Goal: Information Seeking & Learning: Learn about a topic

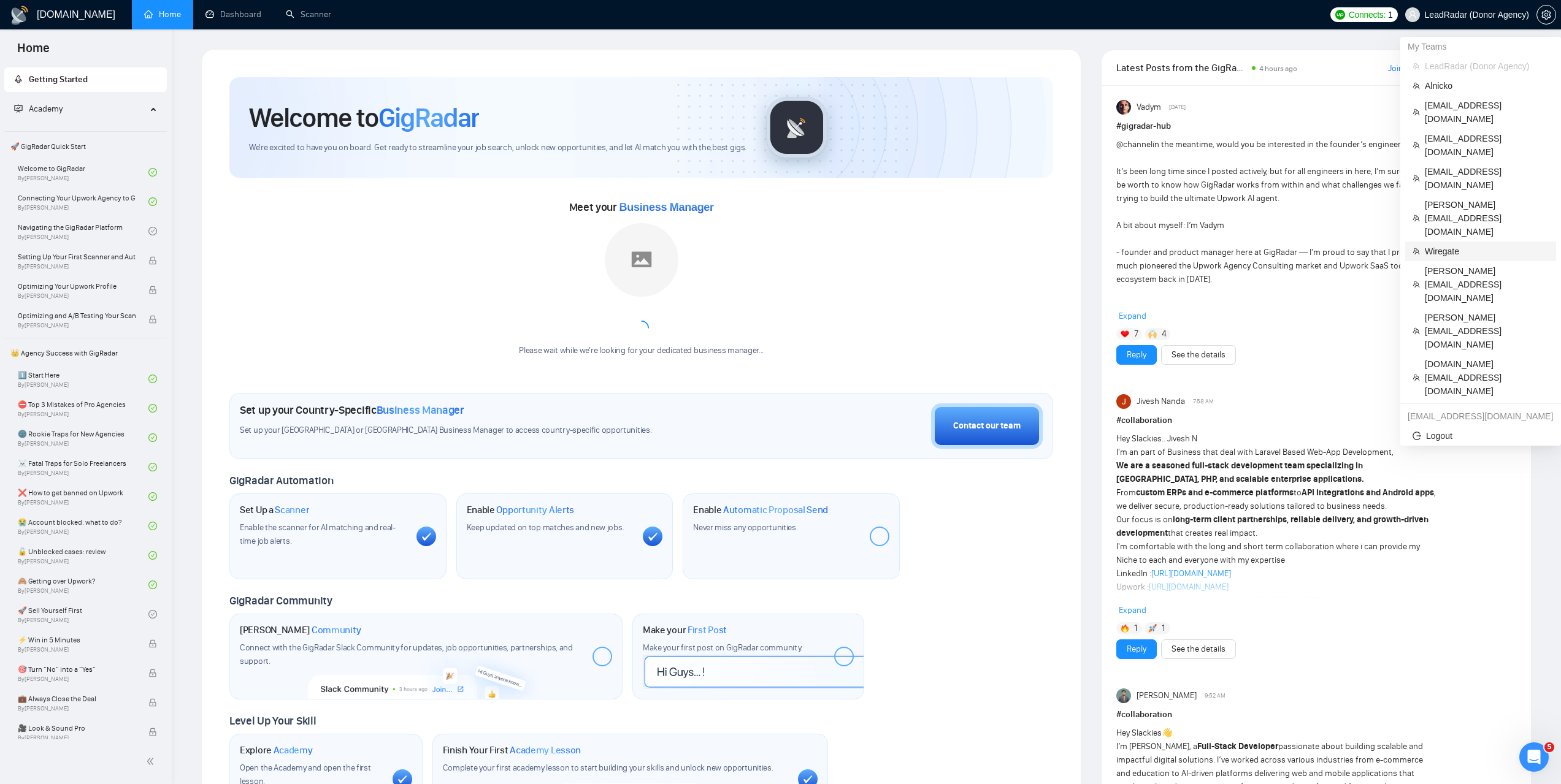
click at [1452, 245] on span "Wiregate" at bounding box center [1487, 251] width 124 height 13
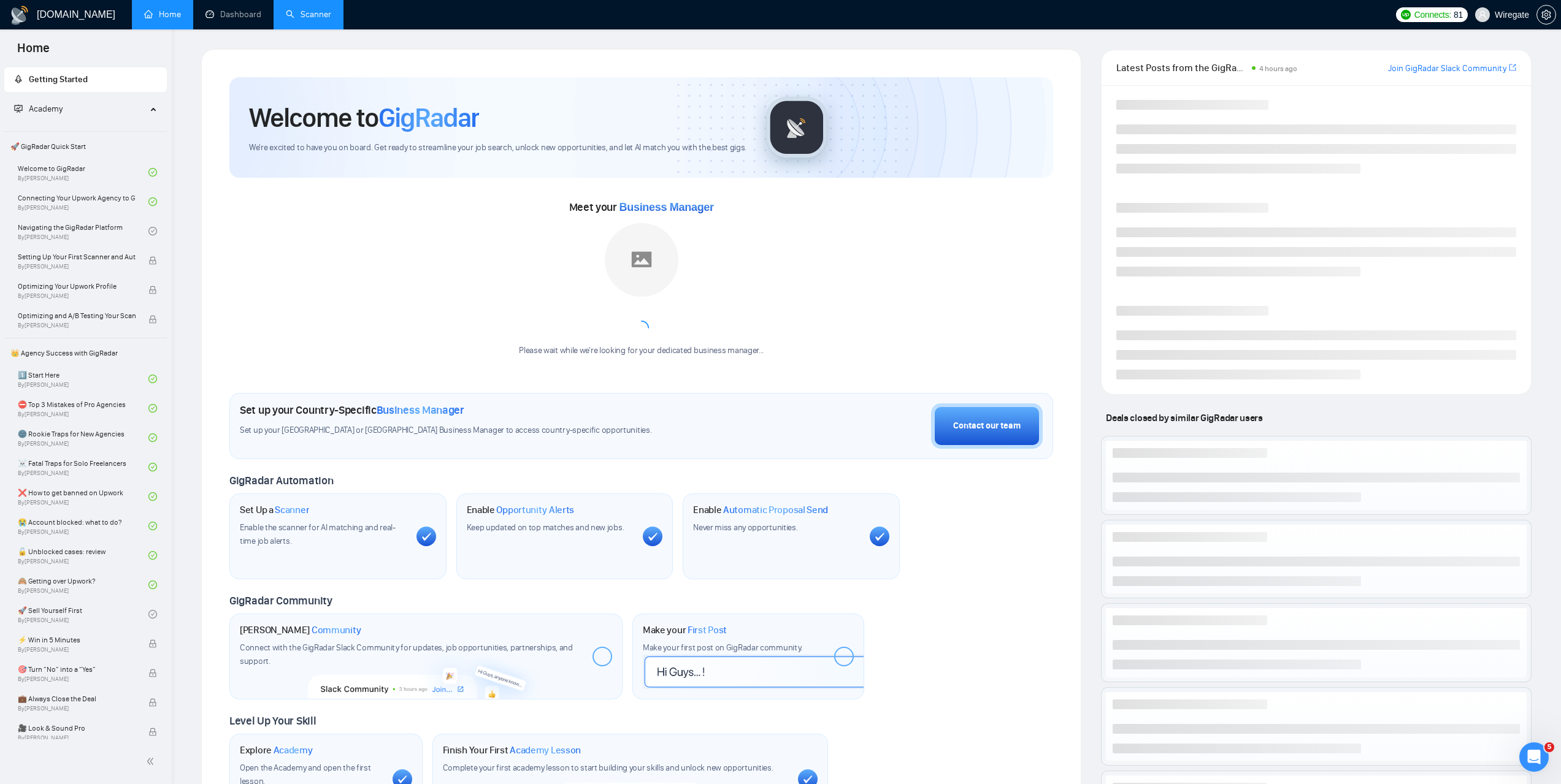
click at [303, 9] on link "Scanner" at bounding box center [308, 14] width 45 height 10
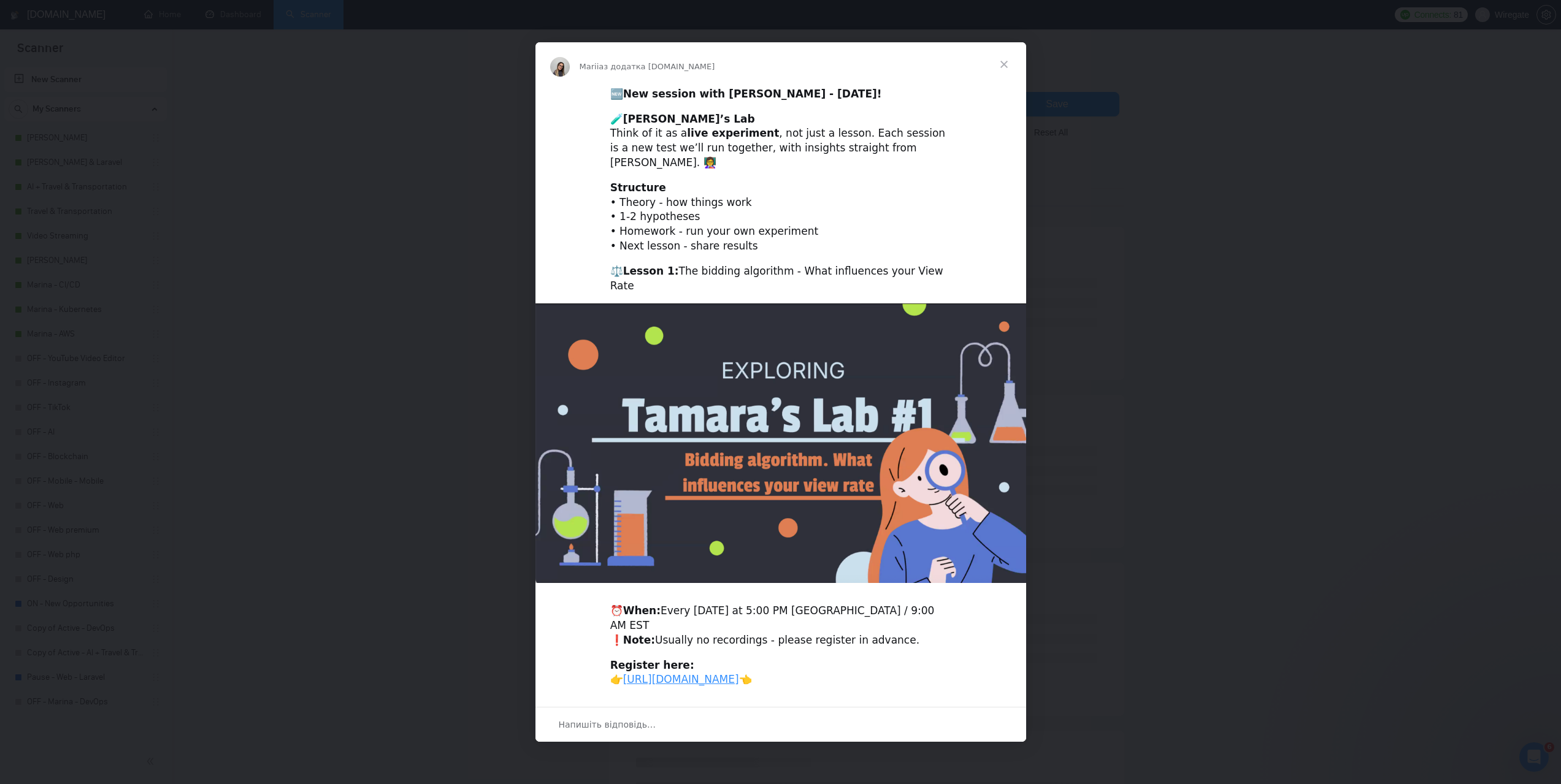
click at [1006, 74] on span "Закрити" at bounding box center [1004, 64] width 44 height 44
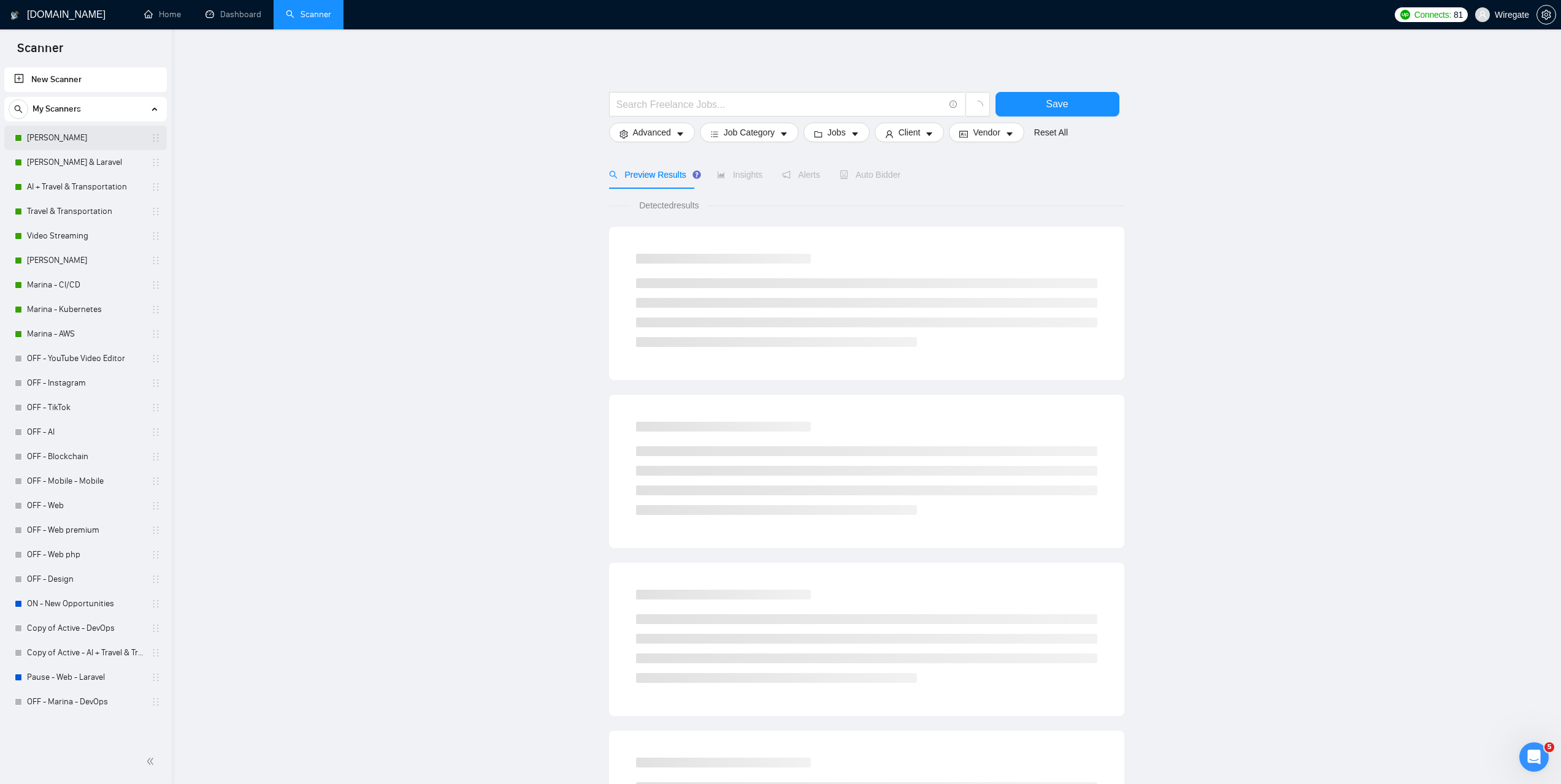
click at [68, 145] on link "[PERSON_NAME]" at bounding box center [85, 138] width 116 height 24
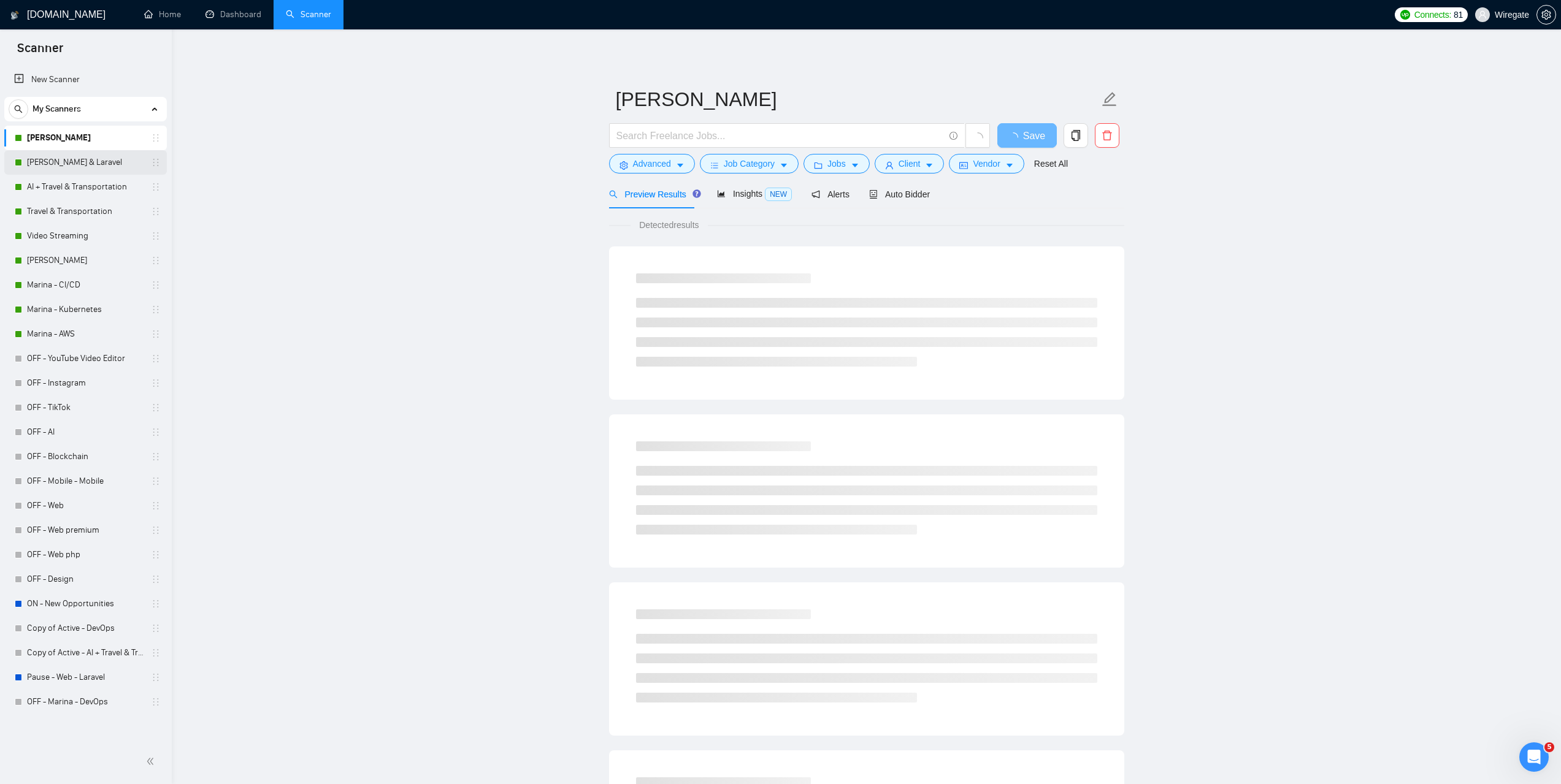
click at [58, 162] on link "[PERSON_NAME] & Laravel" at bounding box center [85, 162] width 116 height 24
click at [51, 362] on link "OFF - YouTube Video Editor" at bounding box center [85, 358] width 116 height 24
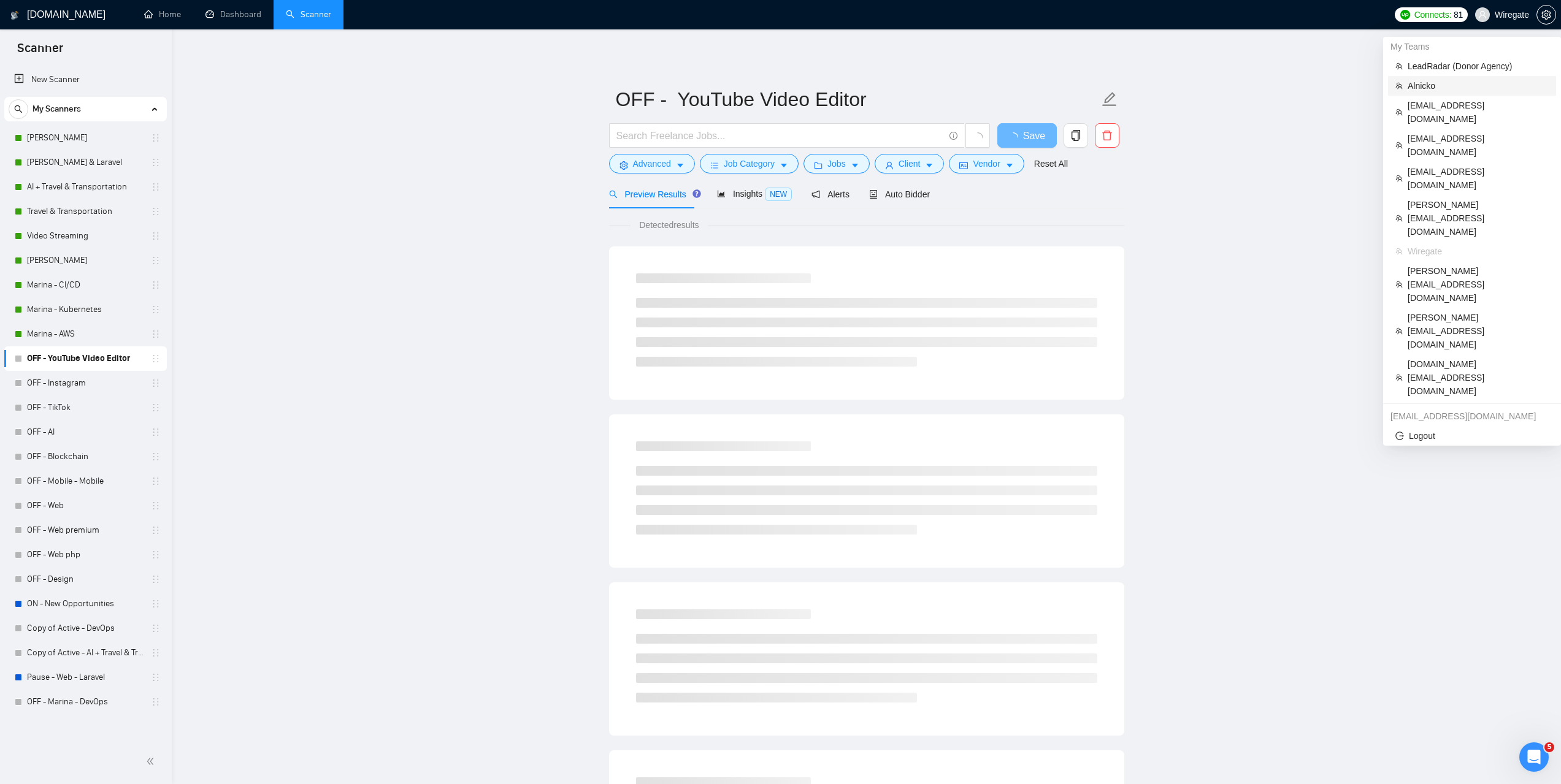
click at [1416, 85] on span "Alnicko" at bounding box center [1478, 86] width 141 height 13
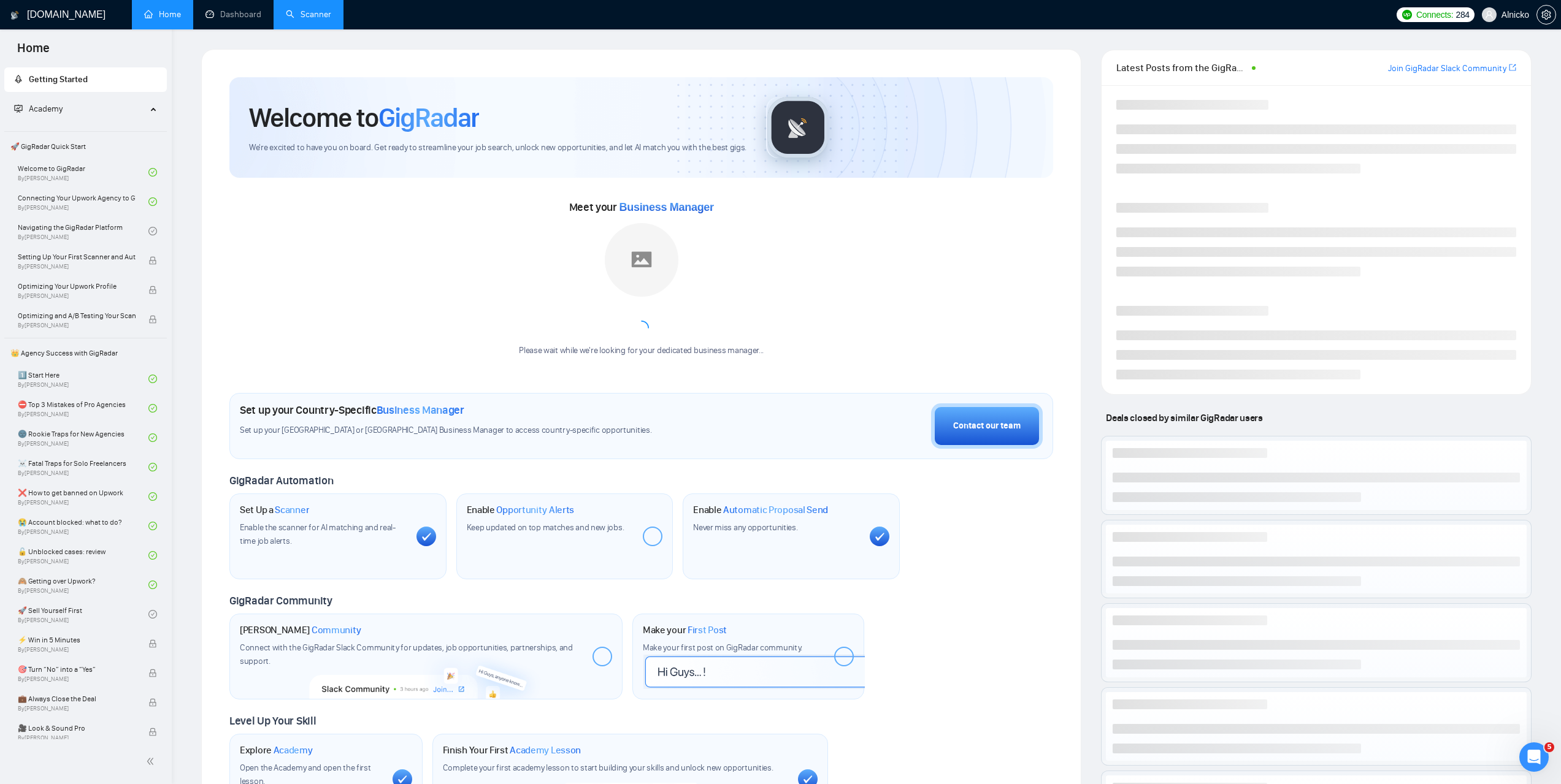
click at [310, 9] on link "Scanner" at bounding box center [308, 14] width 45 height 10
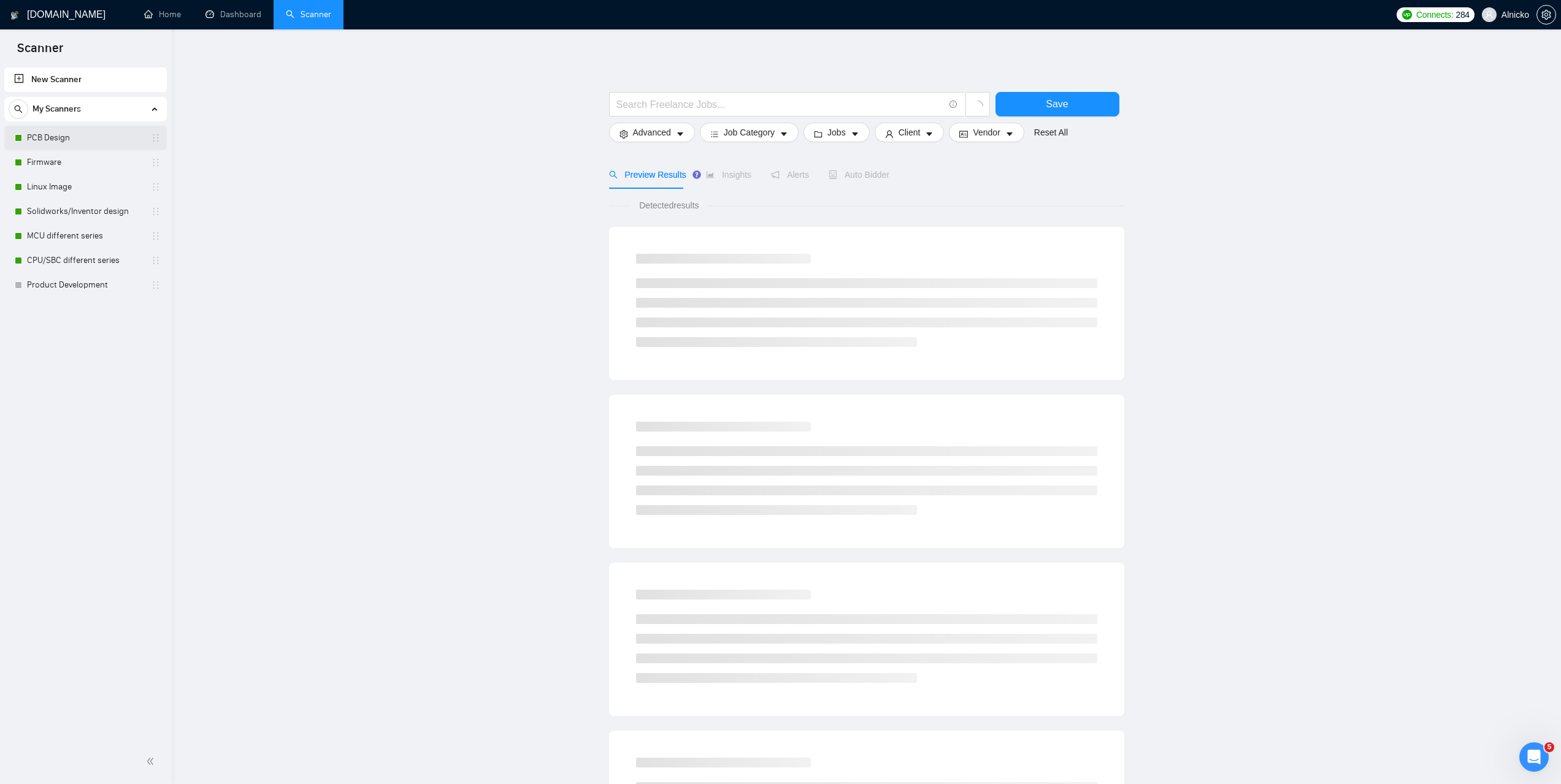
click at [56, 137] on link "PCB Design" at bounding box center [85, 138] width 116 height 24
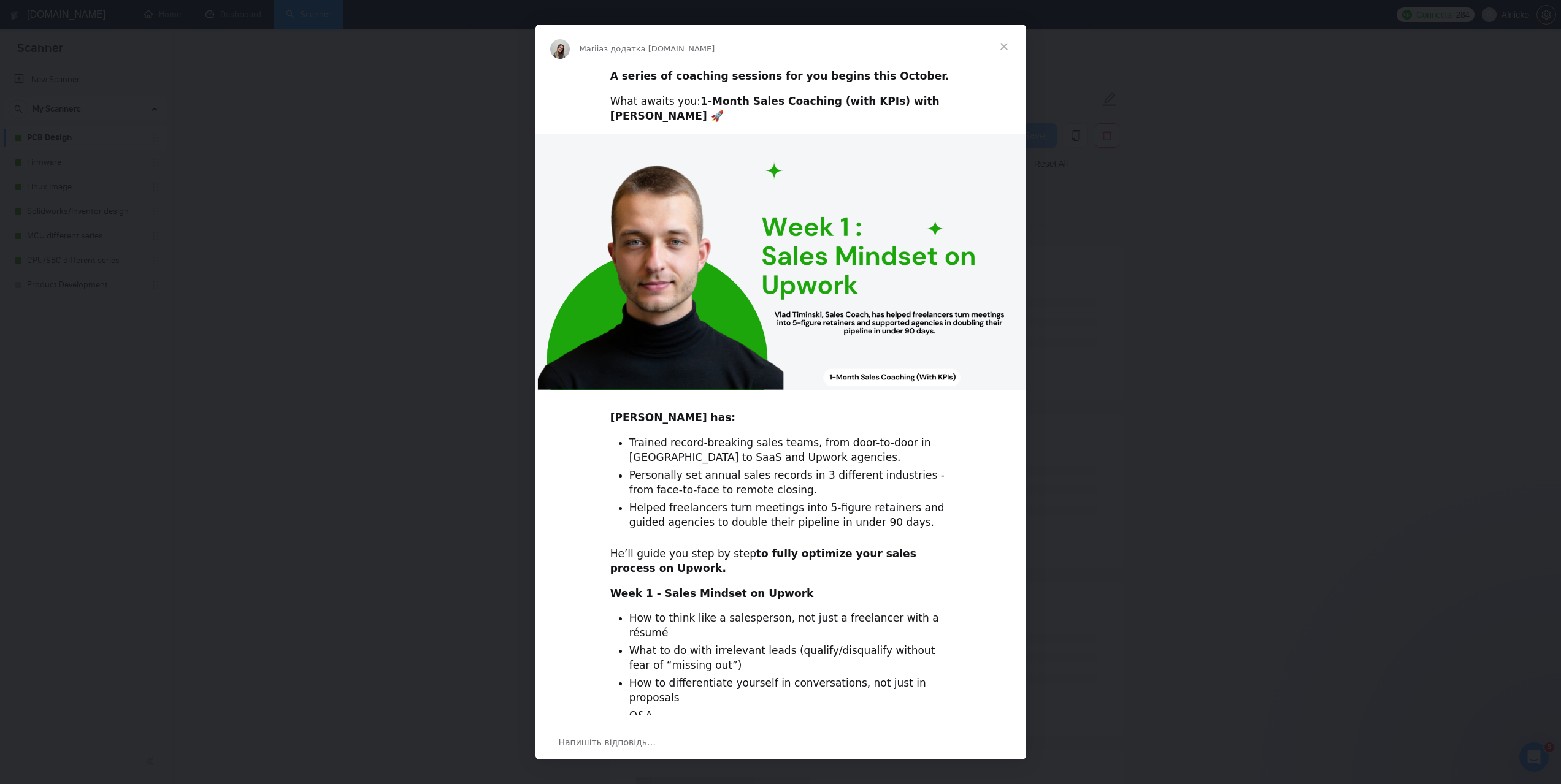
click at [1002, 41] on span "Закрити" at bounding box center [1004, 46] width 44 height 44
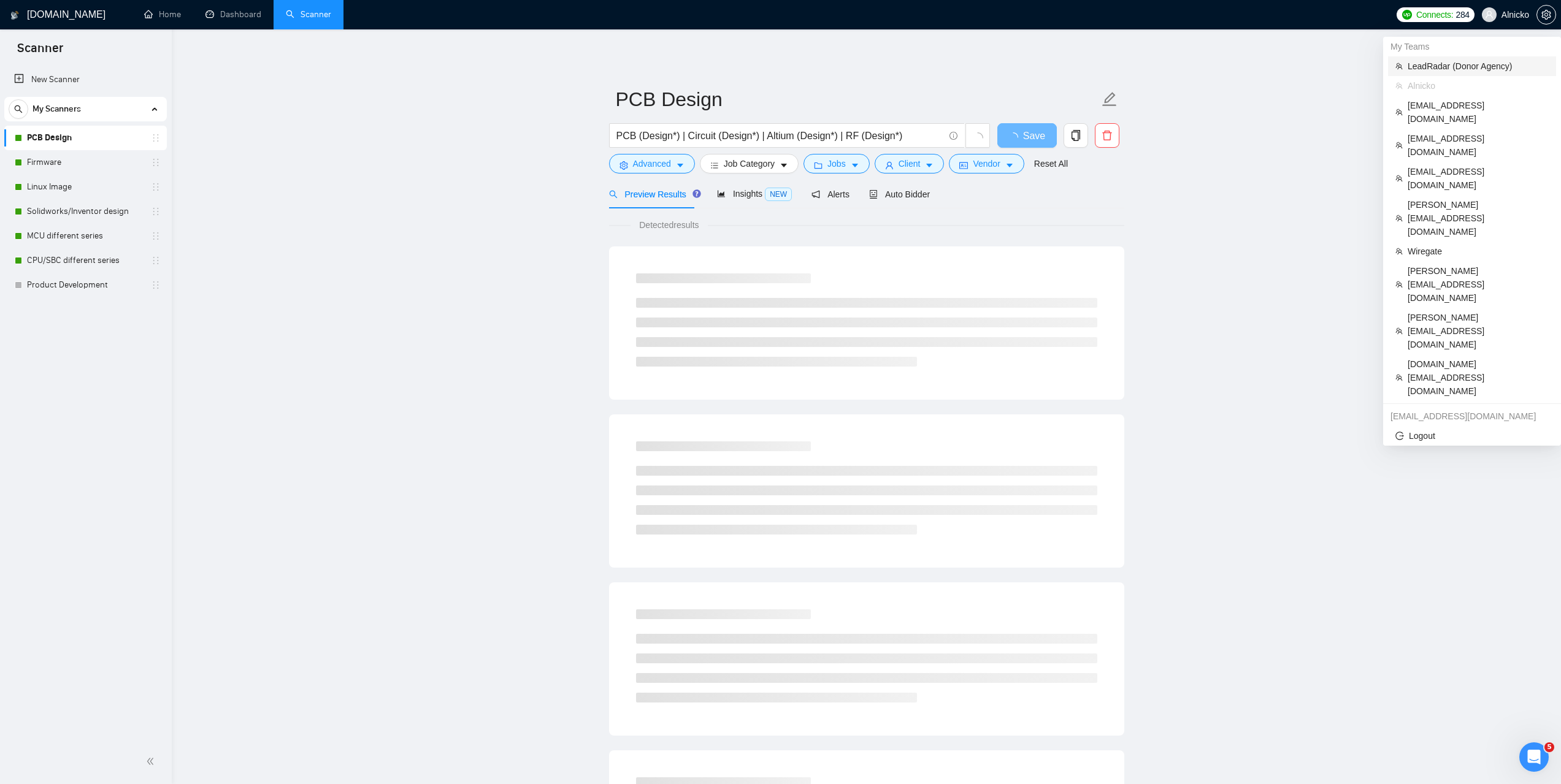
click at [1427, 66] on span "LeadRadar (Donor Agency)" at bounding box center [1478, 65] width 141 height 13
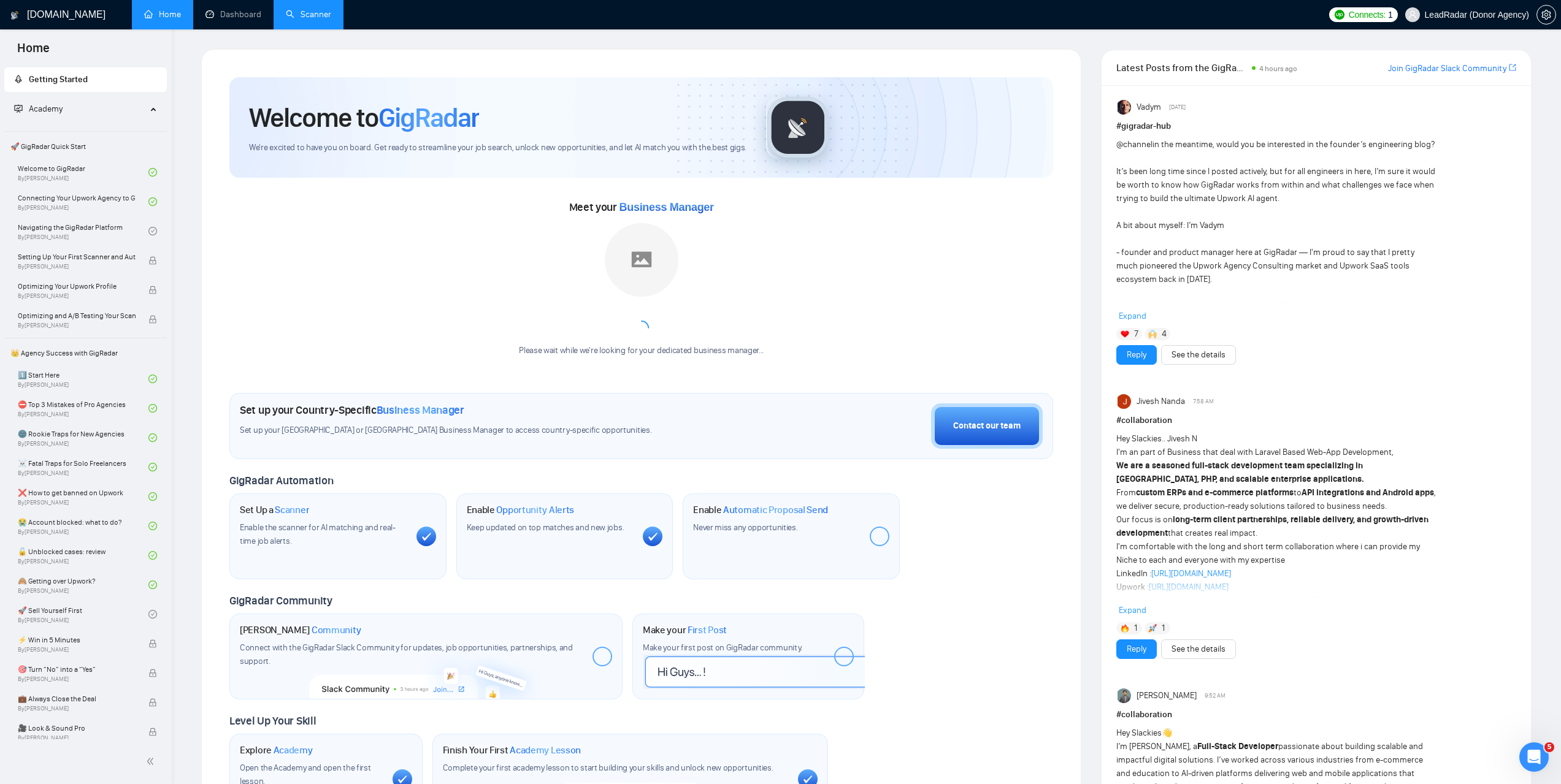
click at [296, 19] on link "Scanner" at bounding box center [308, 14] width 45 height 10
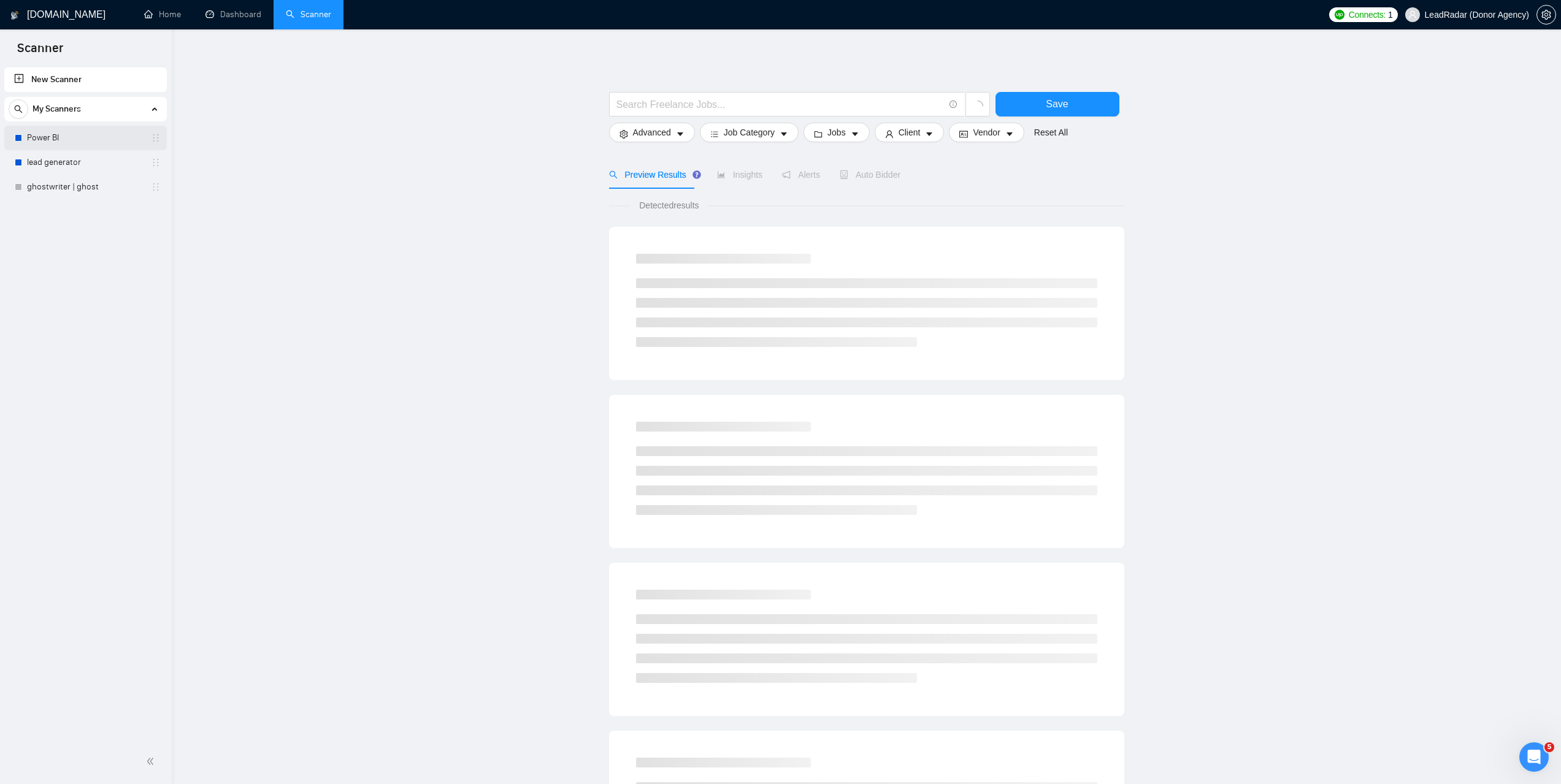
click at [55, 137] on link "Power BI" at bounding box center [85, 138] width 116 height 24
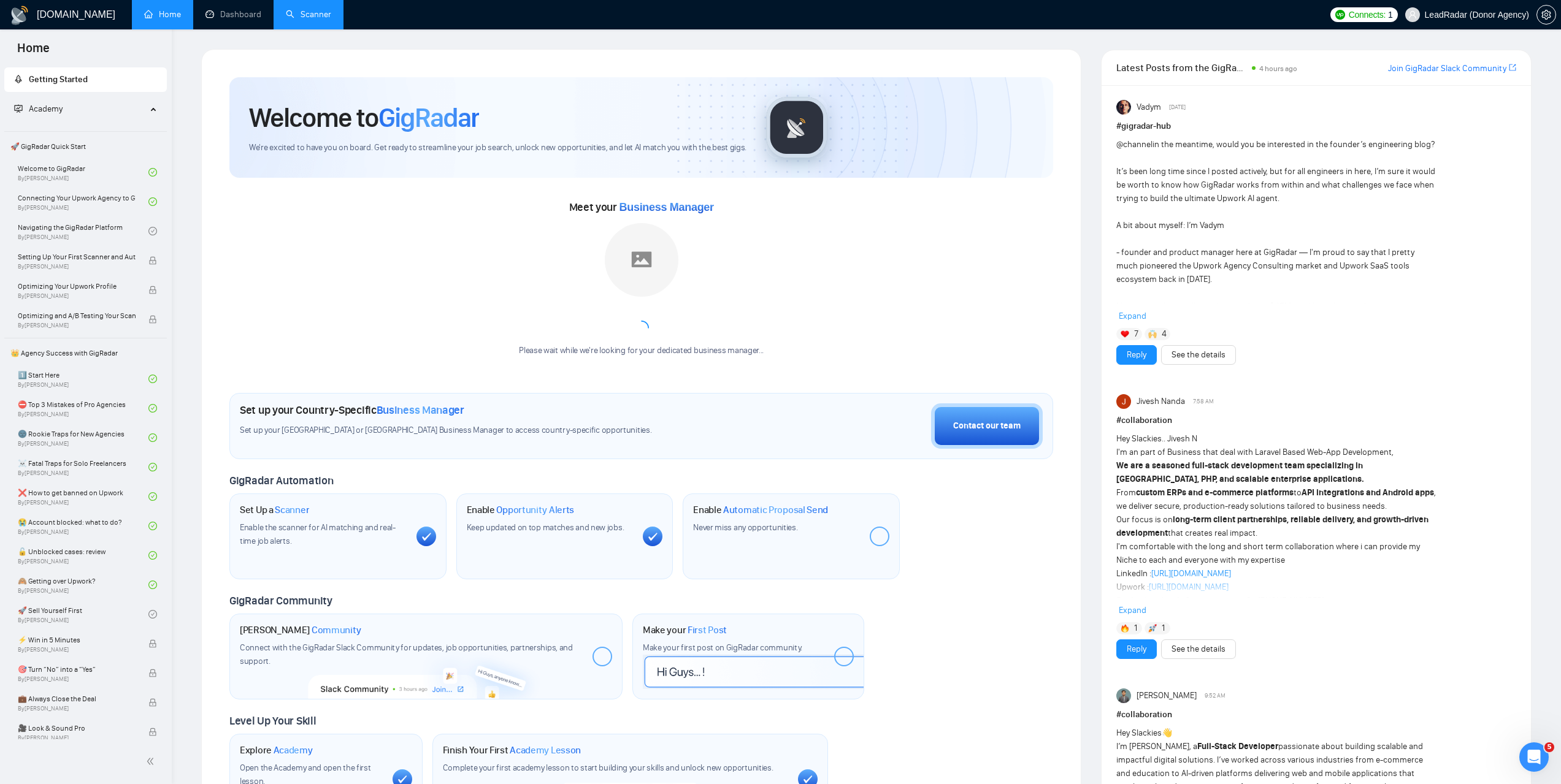
click at [330, 9] on link "Scanner" at bounding box center [308, 14] width 45 height 10
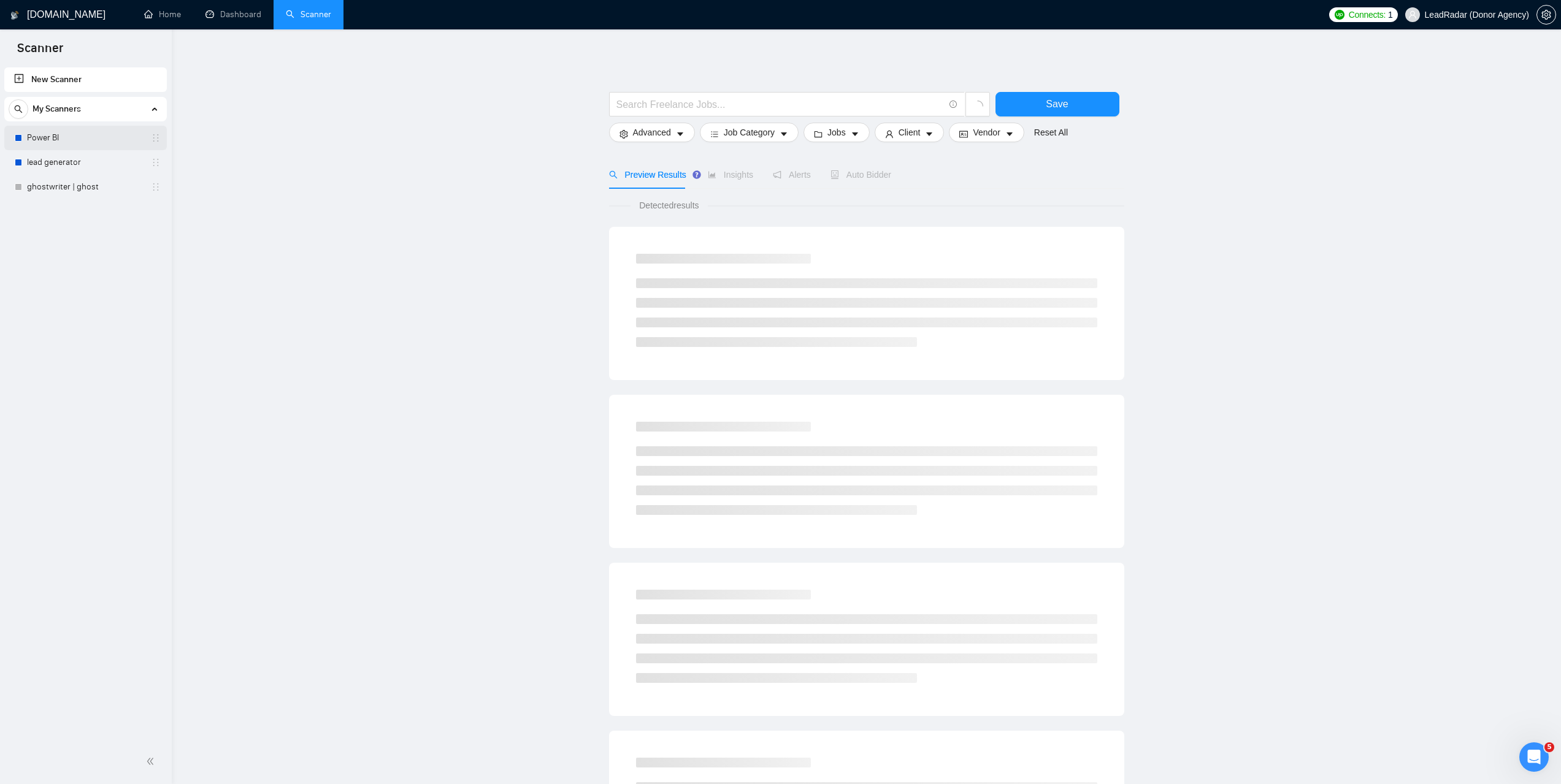
click at [56, 137] on link "Power BI" at bounding box center [85, 138] width 116 height 24
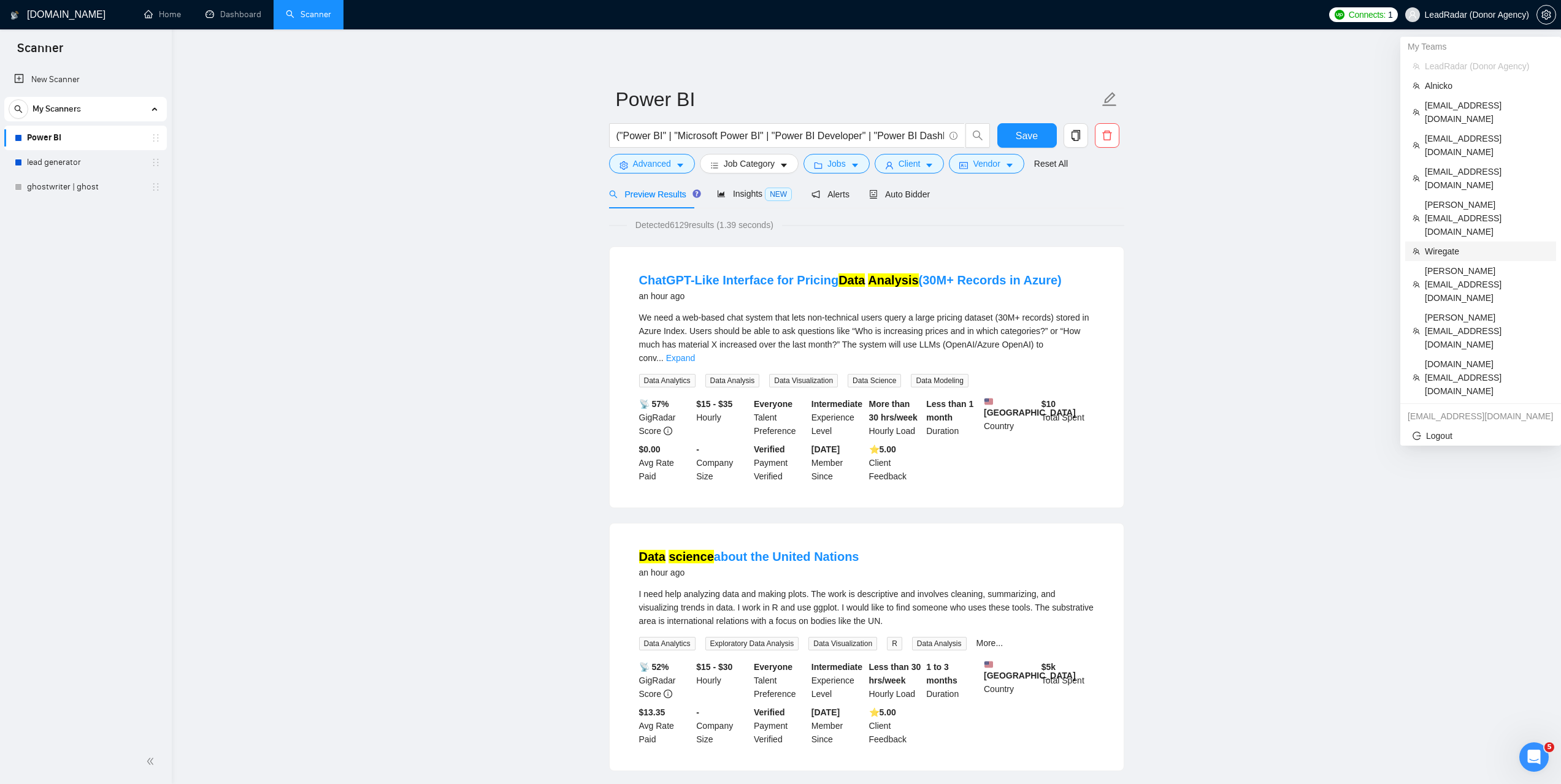
click at [1440, 245] on span "Wiregate" at bounding box center [1487, 251] width 124 height 13
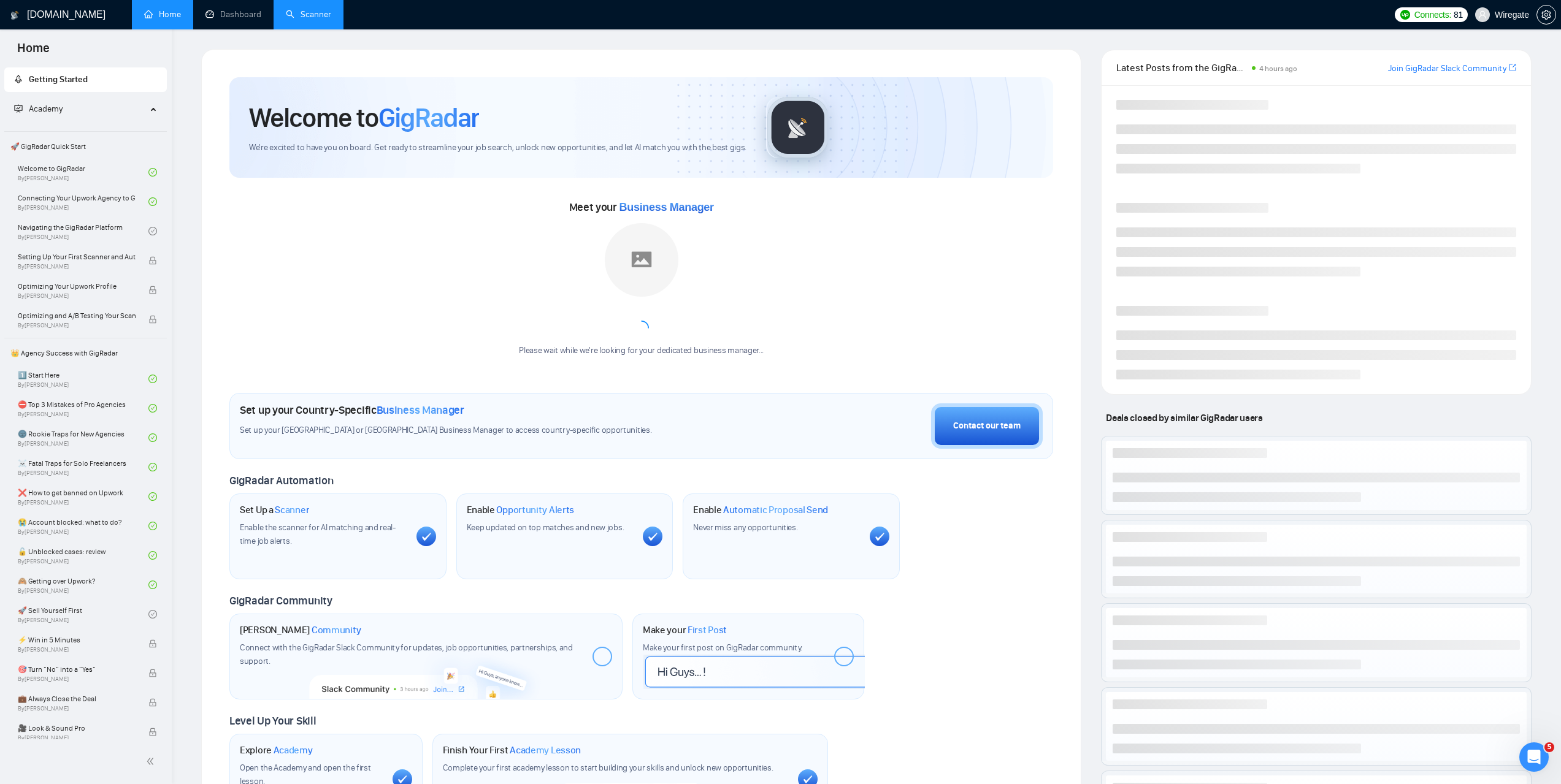
click at [297, 18] on link "Scanner" at bounding box center [308, 14] width 45 height 10
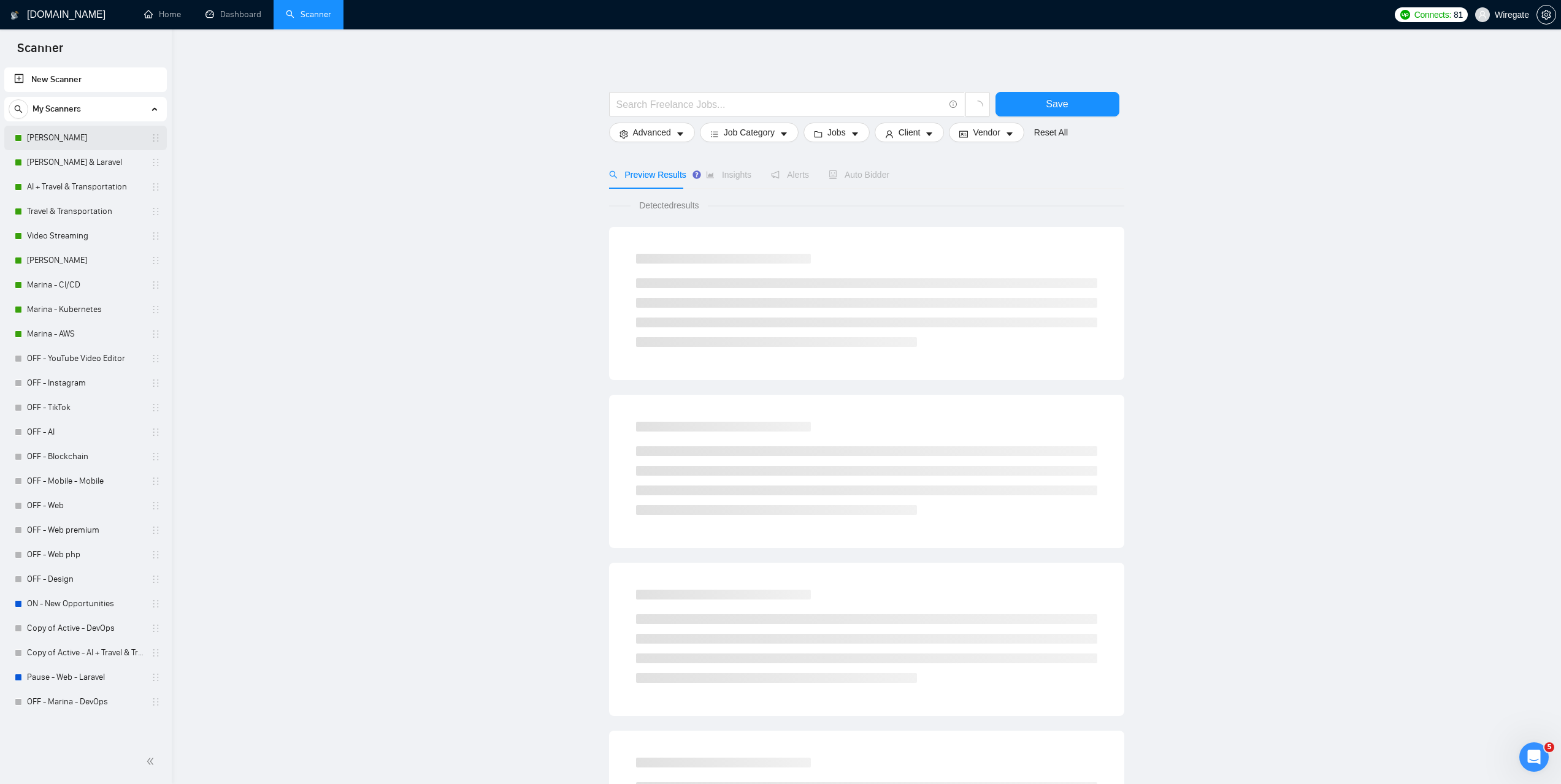
click at [70, 145] on link "[PERSON_NAME]" at bounding box center [85, 138] width 116 height 24
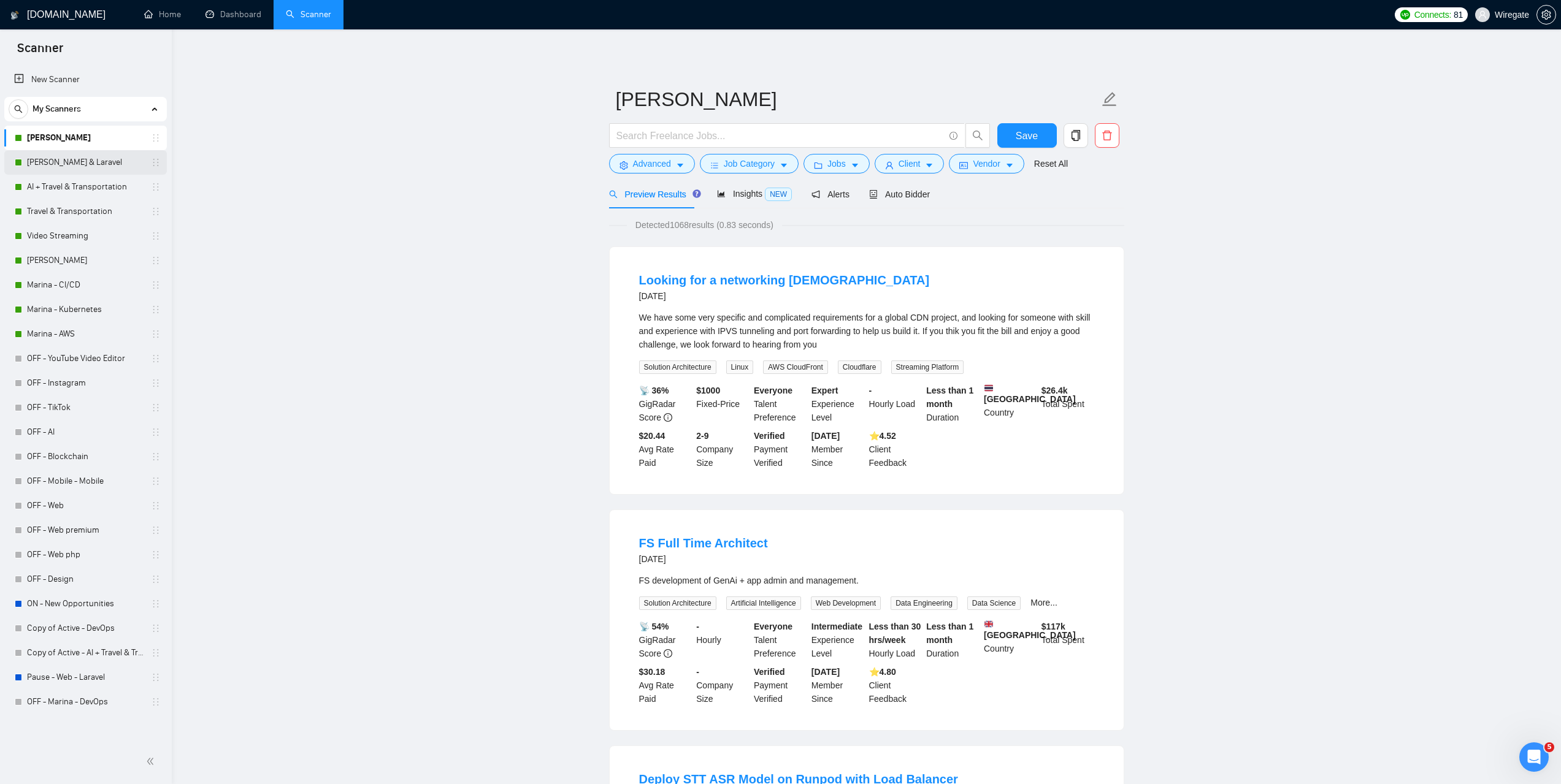
click at [94, 162] on link "[PERSON_NAME] & Laravel" at bounding box center [85, 162] width 116 height 24
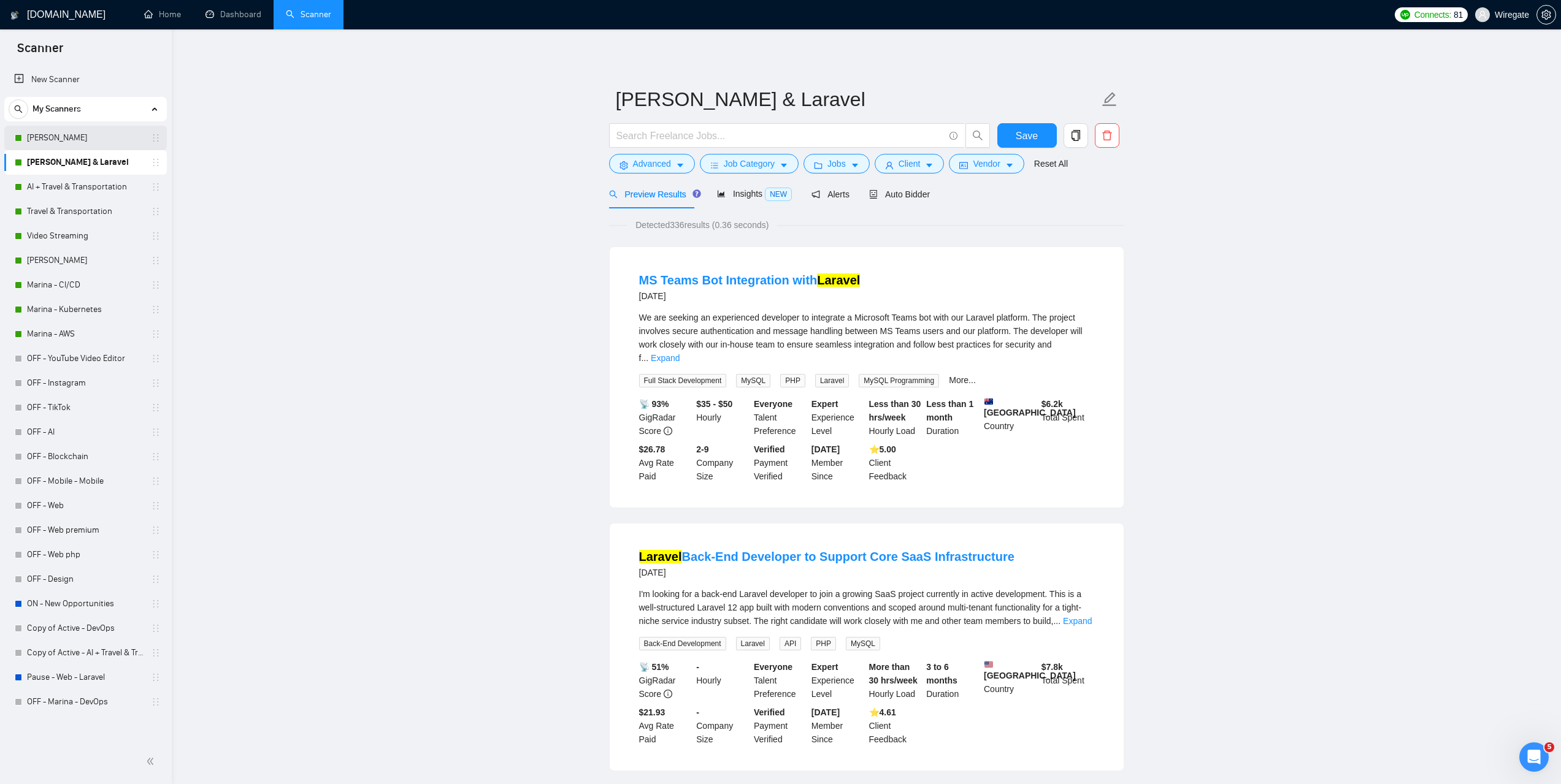
click at [51, 140] on link "[PERSON_NAME]" at bounding box center [85, 138] width 116 height 24
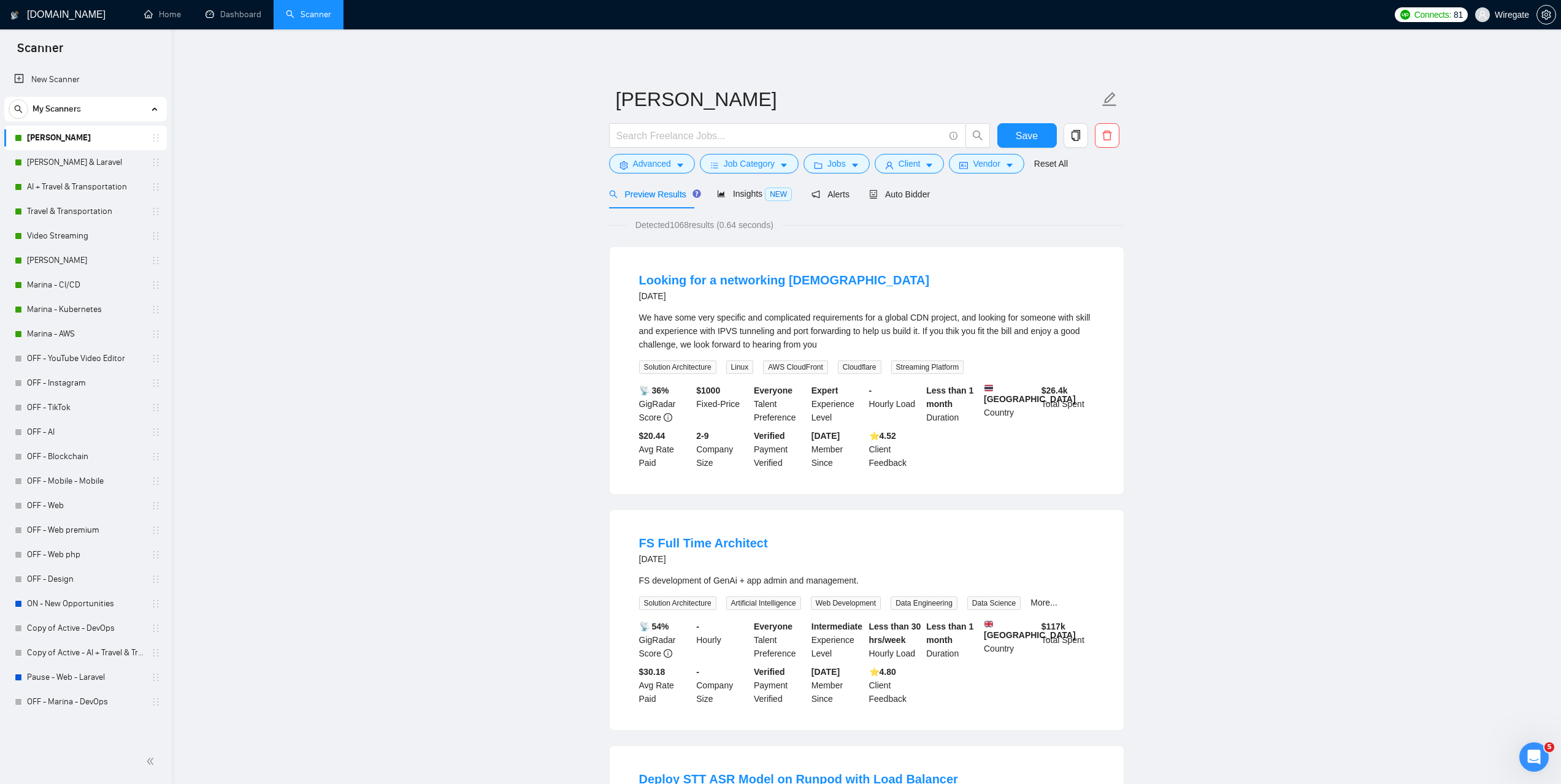
click at [70, 244] on link "Video Streaming" at bounding box center [85, 236] width 116 height 24
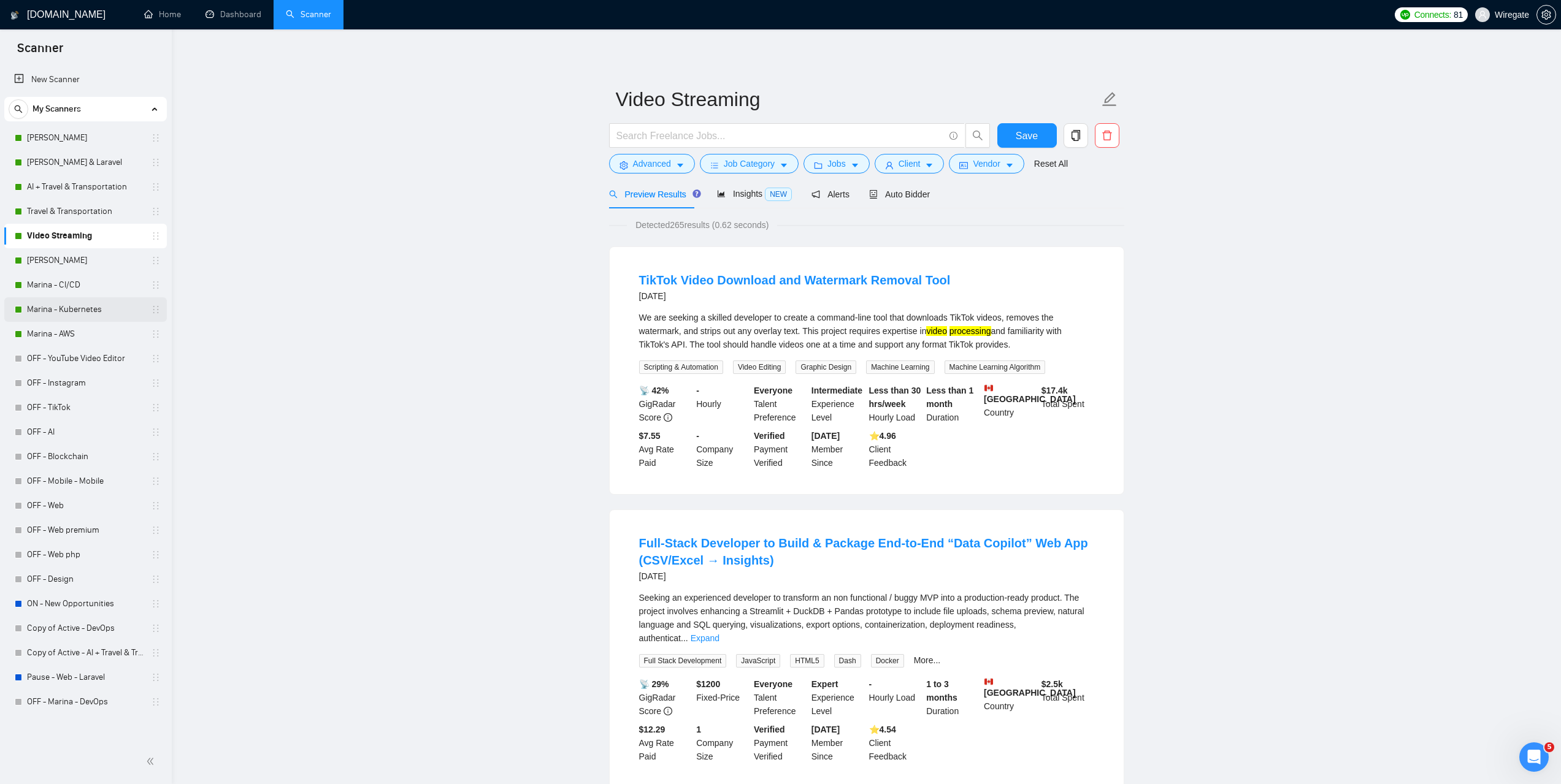
click at [60, 305] on link "Marina - Kubernetes" at bounding box center [85, 309] width 116 height 24
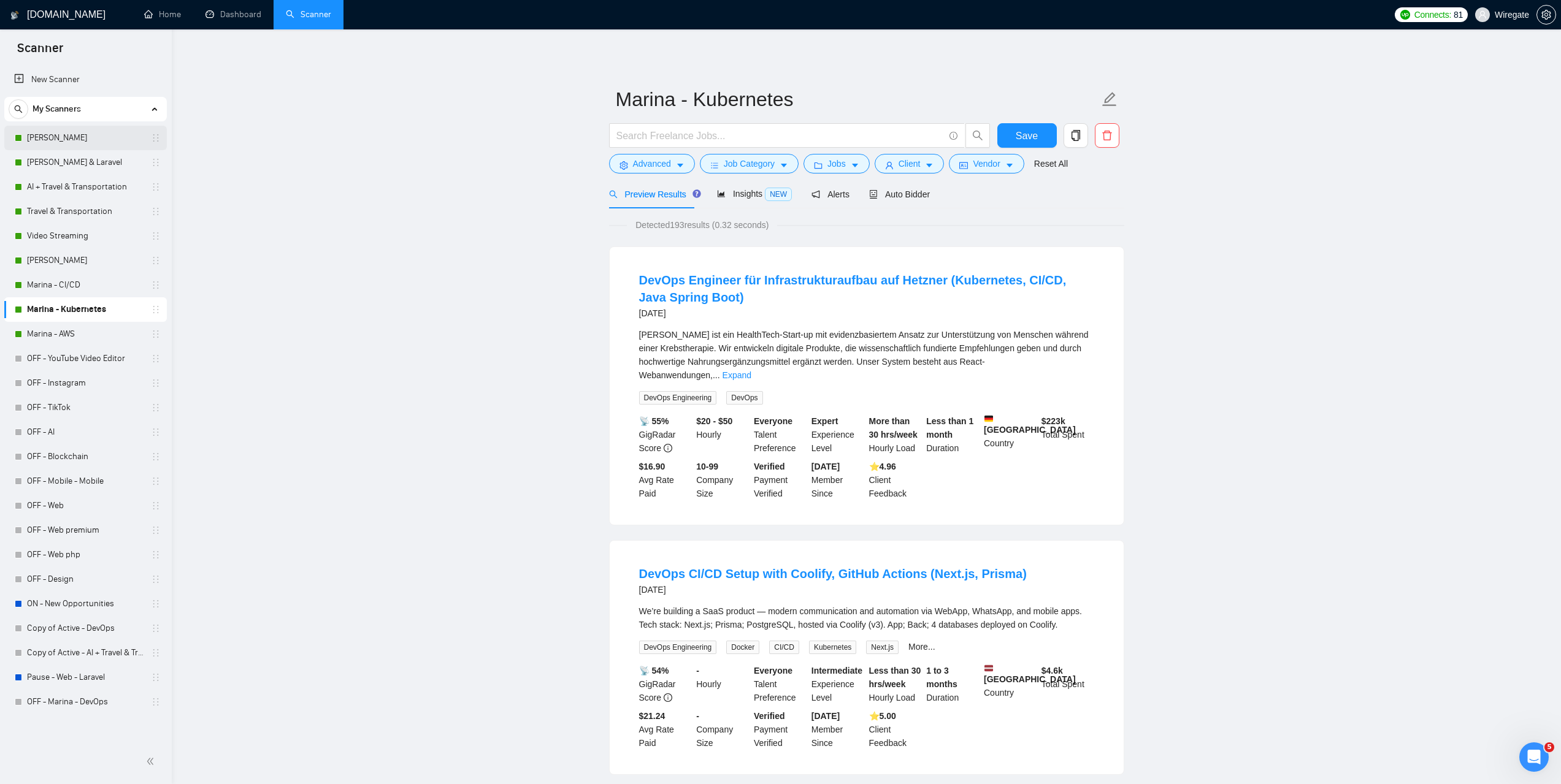
click at [64, 132] on link "[PERSON_NAME]" at bounding box center [85, 138] width 116 height 24
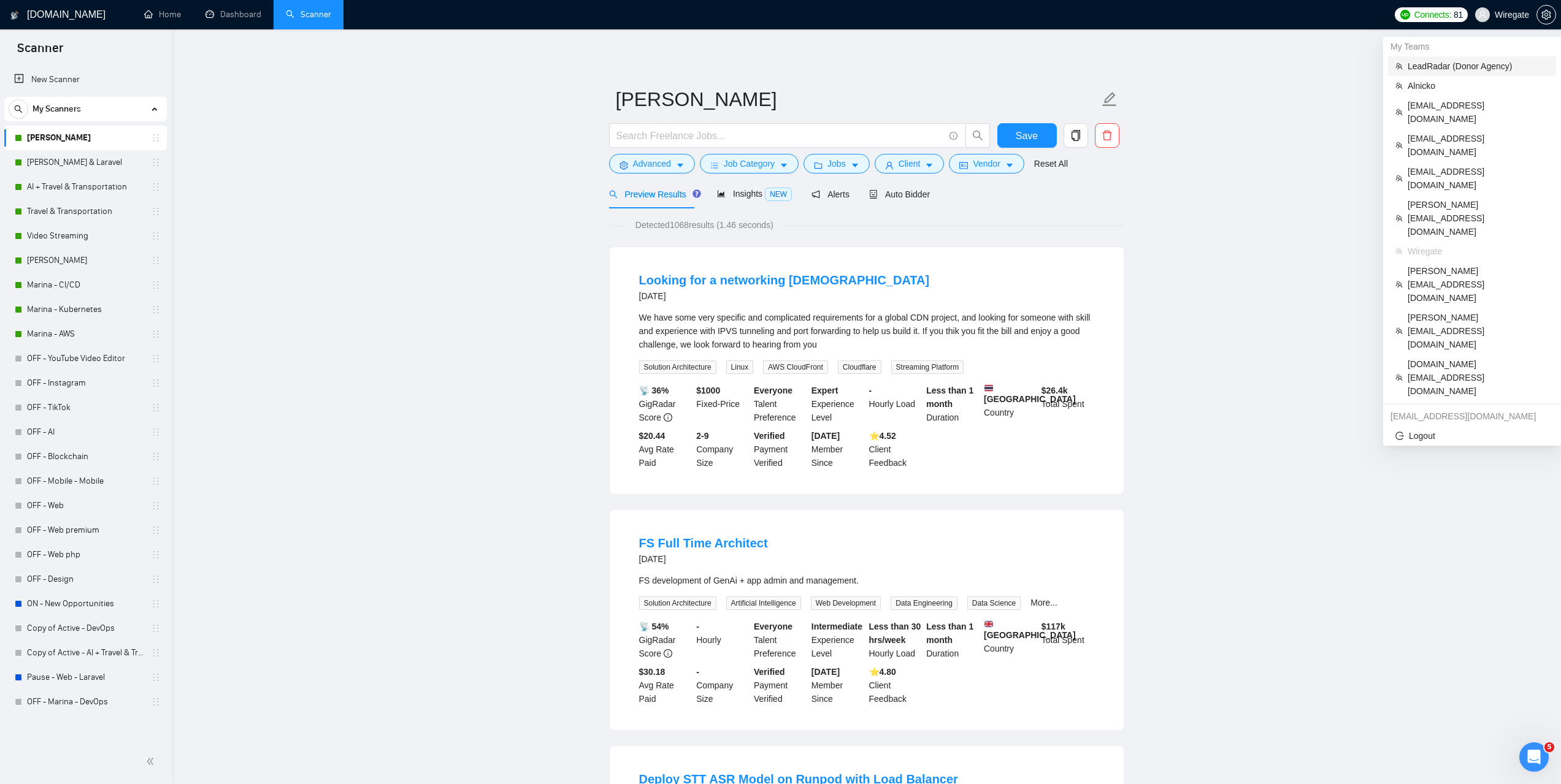
click at [1429, 63] on span "LeadRadar (Donor Agency)" at bounding box center [1478, 65] width 141 height 13
